Goal: Information Seeking & Learning: Learn about a topic

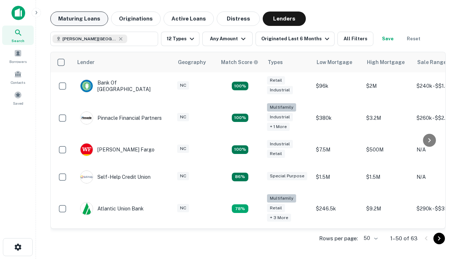
click at [79, 19] on button "Maturing Loans" at bounding box center [79, 19] width 58 height 14
